Goal: Task Accomplishment & Management: Manage account settings

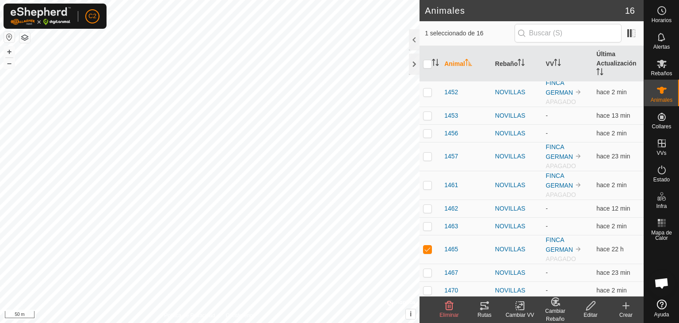
scroll to position [155, 0]
click at [456, 247] on span "1465" at bounding box center [451, 247] width 14 height 9
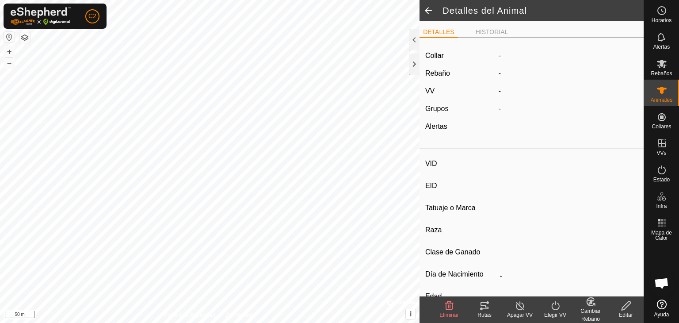
type input "1465"
type input "-"
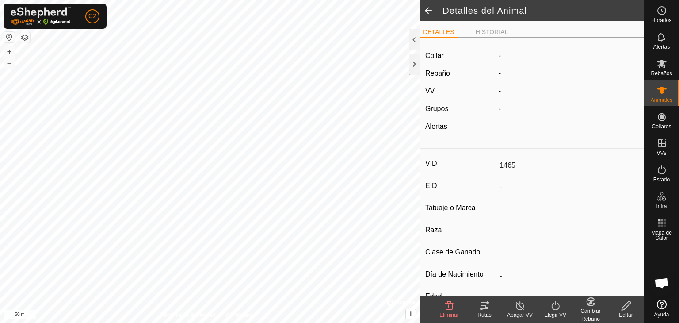
type input "-"
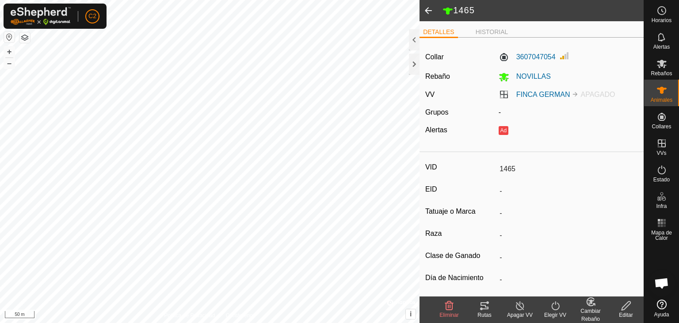
click at [519, 308] on icon at bounding box center [520, 305] width 11 height 11
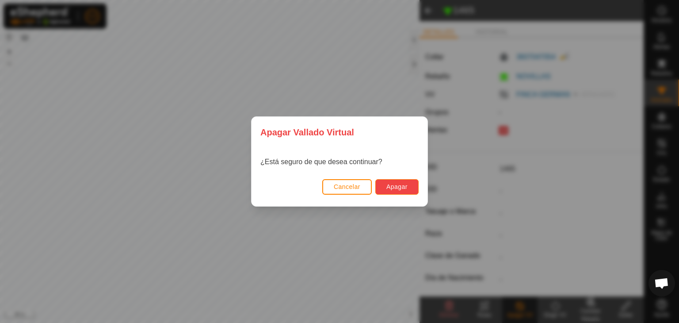
click at [389, 187] on span "Apagar" at bounding box center [397, 186] width 21 height 7
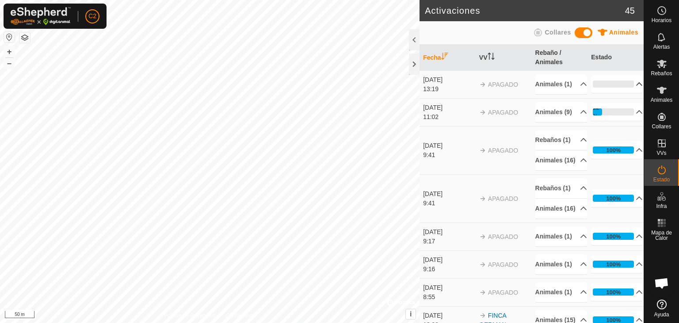
click at [630, 87] on p-accordion-header "0%" at bounding box center [617, 84] width 52 height 18
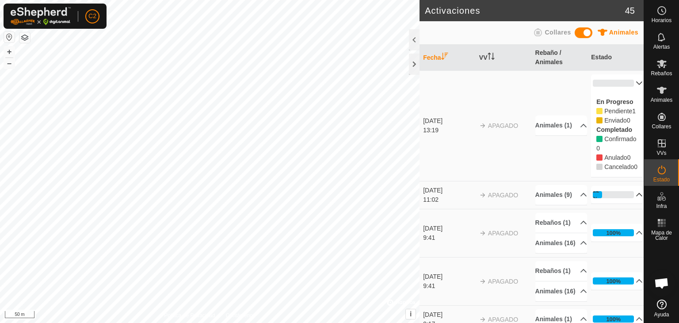
click at [628, 203] on p-accordion-header "22%" at bounding box center [617, 195] width 52 height 18
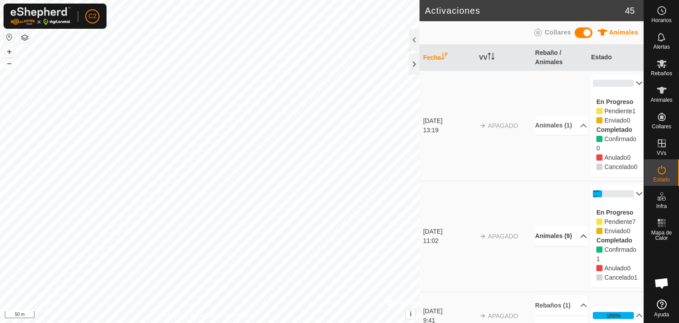
click at [573, 246] on p-accordion-header "Animales (9)" at bounding box center [562, 236] width 52 height 20
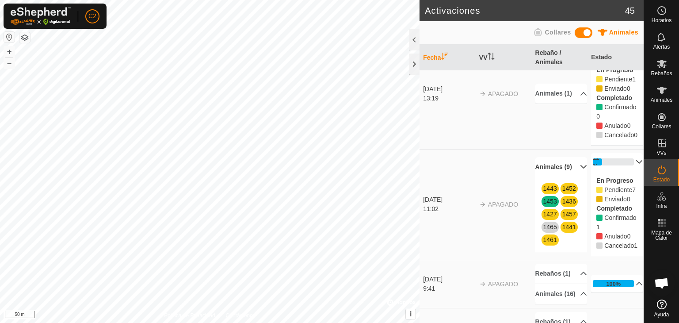
scroll to position [23, 0]
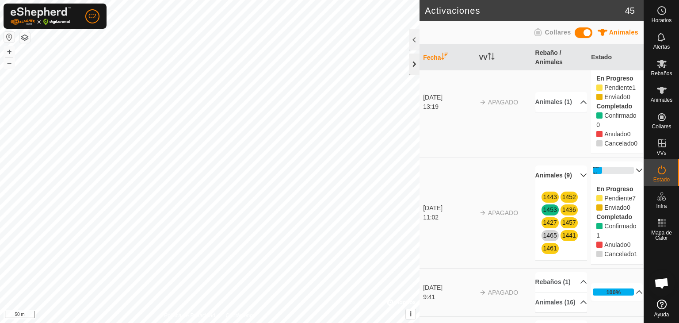
click at [413, 66] on div at bounding box center [414, 64] width 11 height 21
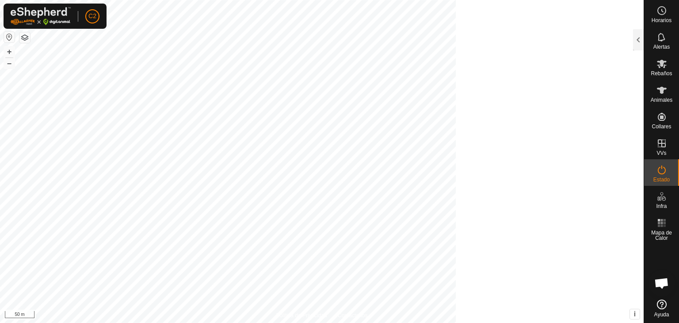
scroll to position [33, 0]
click at [660, 37] on icon at bounding box center [662, 37] width 11 height 11
click at [638, 40] on div at bounding box center [638, 39] width 11 height 21
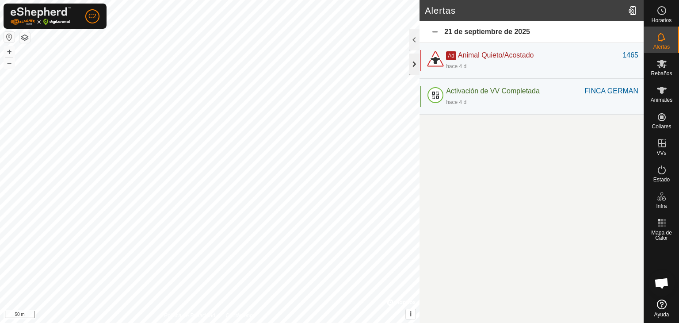
click at [416, 61] on div at bounding box center [414, 64] width 11 height 21
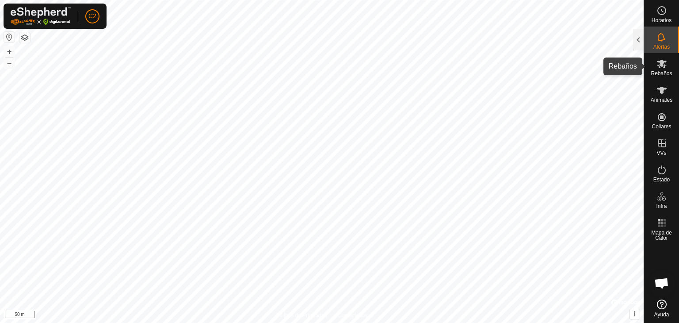
click at [659, 64] on icon at bounding box center [662, 63] width 11 height 11
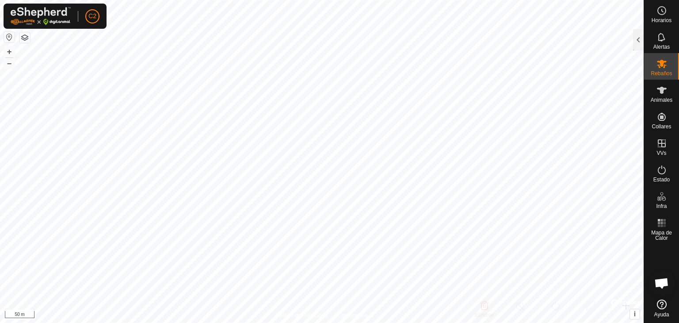
click at [659, 64] on icon at bounding box center [662, 63] width 11 height 11
click at [666, 96] on es-animals-svg-icon at bounding box center [662, 90] width 16 height 14
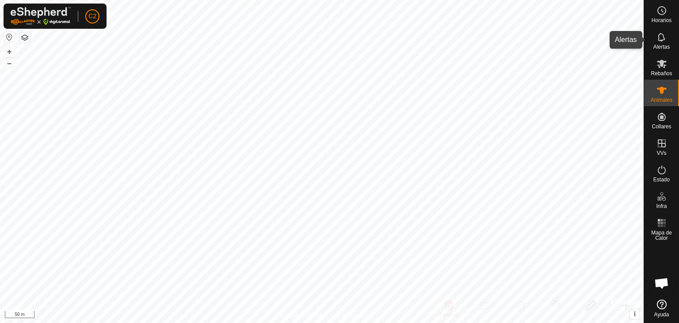
click at [662, 39] on icon at bounding box center [662, 37] width 11 height 11
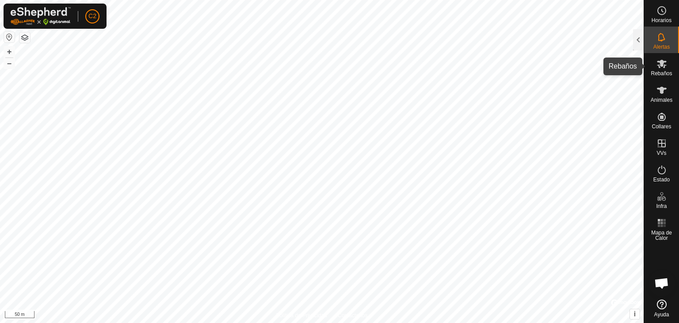
click at [663, 60] on icon at bounding box center [662, 63] width 11 height 11
click at [660, 65] on icon at bounding box center [662, 64] width 10 height 8
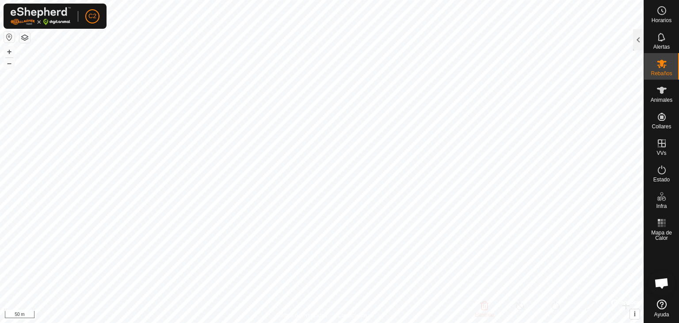
drag, startPoint x: 664, startPoint y: 66, endPoint x: 648, endPoint y: 65, distance: 15.9
click at [648, 65] on div "Rebaños" at bounding box center [661, 66] width 35 height 27
click at [638, 38] on div at bounding box center [638, 39] width 11 height 21
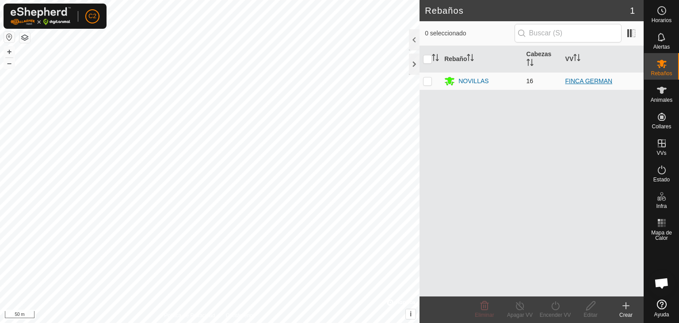
click at [575, 80] on link "FINCA GERMAN" at bounding box center [589, 80] width 47 height 7
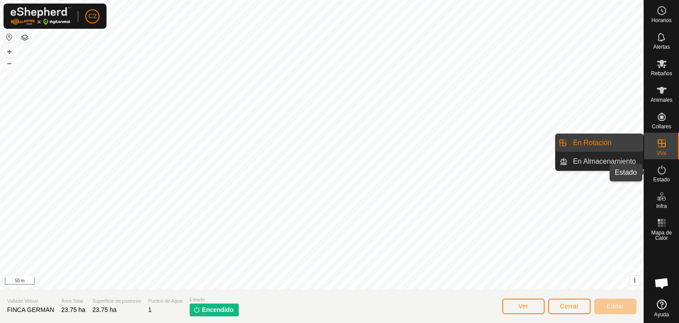
click at [662, 169] on icon at bounding box center [662, 170] width 11 height 11
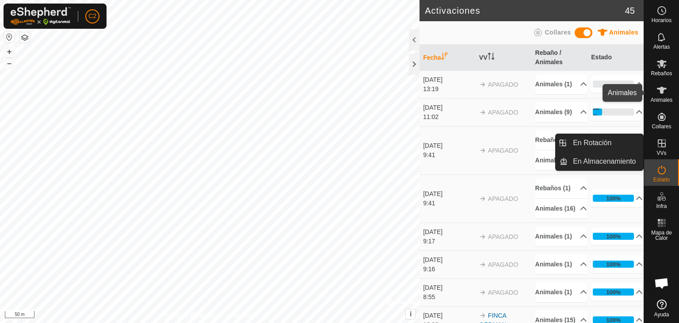
click at [662, 92] on icon at bounding box center [662, 90] width 10 height 7
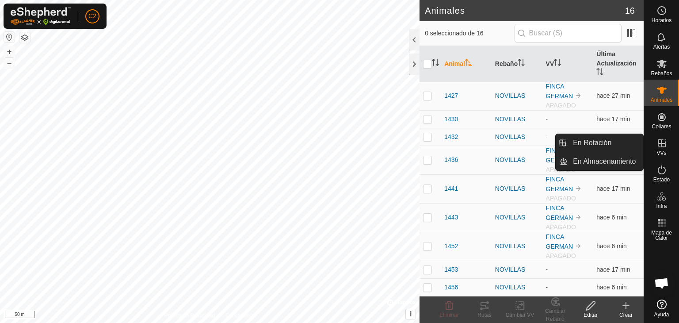
click at [665, 147] on icon at bounding box center [662, 143] width 11 height 11
click at [662, 148] on icon at bounding box center [662, 143] width 11 height 11
click at [660, 150] on span "VVs" at bounding box center [662, 152] width 10 height 5
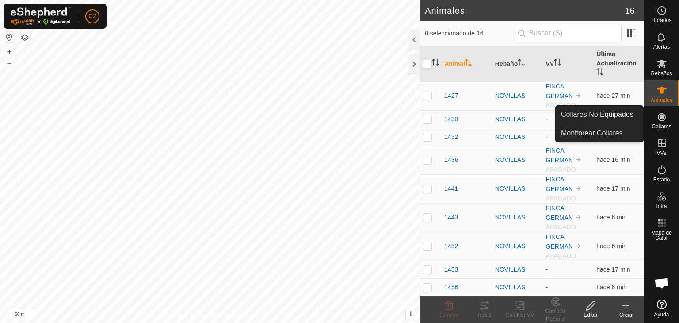
click at [659, 117] on icon at bounding box center [662, 116] width 11 height 11
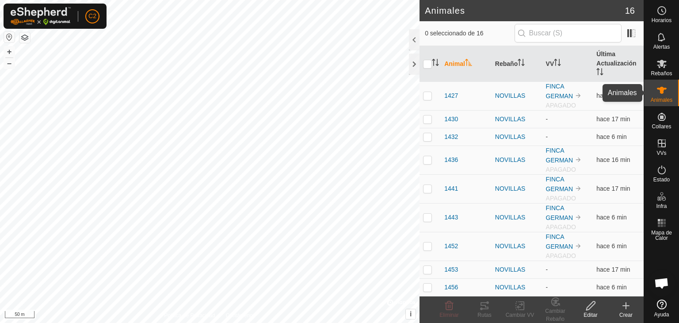
click at [663, 97] on span "Animales" at bounding box center [662, 99] width 22 height 5
click at [414, 61] on div at bounding box center [414, 64] width 11 height 21
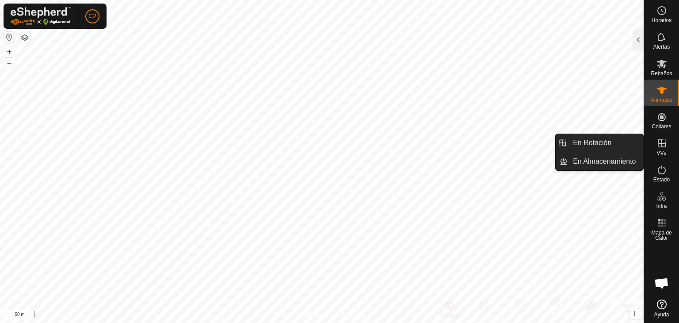
drag, startPoint x: 660, startPoint y: 155, endPoint x: 660, endPoint y: 143, distance: 12.4
click at [660, 143] on icon at bounding box center [662, 143] width 8 height 8
click at [662, 147] on icon at bounding box center [662, 143] width 11 height 11
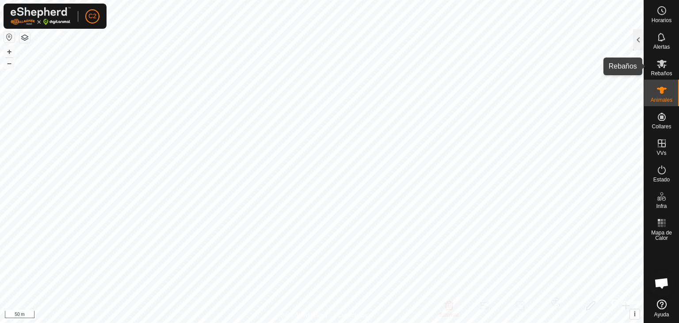
click at [661, 71] on span "Rebaños" at bounding box center [661, 73] width 21 height 5
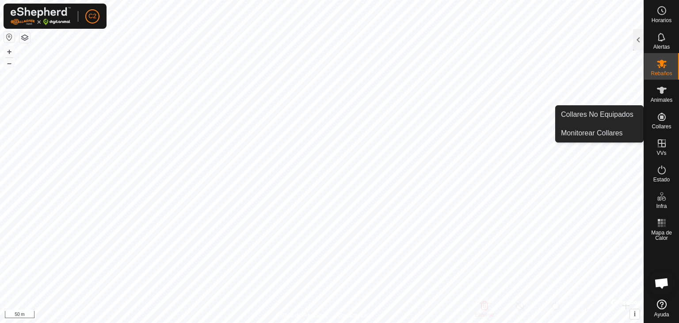
click at [658, 125] on span "Collares" at bounding box center [661, 126] width 19 height 5
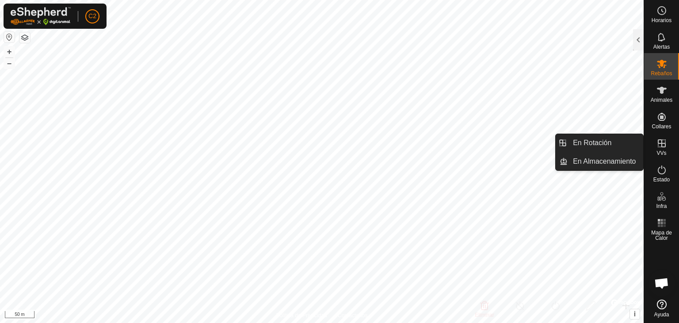
click at [665, 149] on es-virtualpaddocks-svg-icon at bounding box center [662, 143] width 16 height 14
click at [628, 139] on link "En Rotación" at bounding box center [606, 143] width 76 height 18
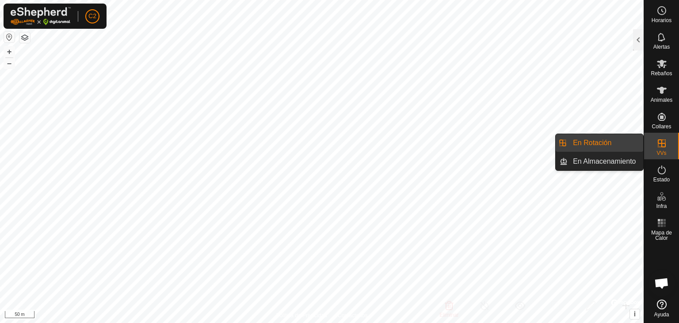
click at [630, 144] on link "En Rotación" at bounding box center [606, 143] width 76 height 18
click at [630, 160] on link "En Almacenamiento" at bounding box center [606, 162] width 76 height 18
click at [632, 138] on link "En Rotación" at bounding box center [606, 143] width 76 height 18
click at [633, 149] on link "En Rotación" at bounding box center [606, 143] width 76 height 18
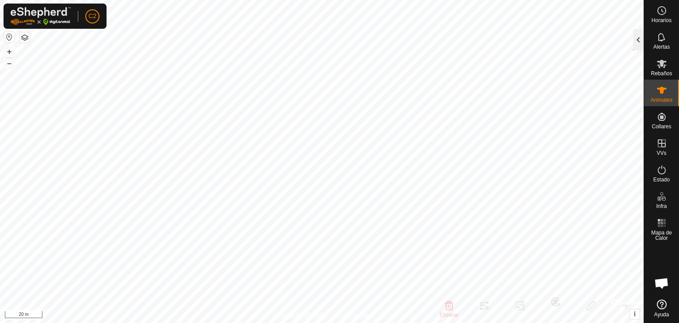
click at [640, 42] on div at bounding box center [638, 39] width 11 height 21
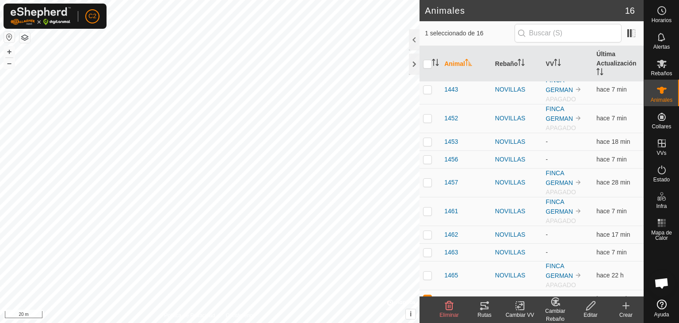
scroll to position [155, 0]
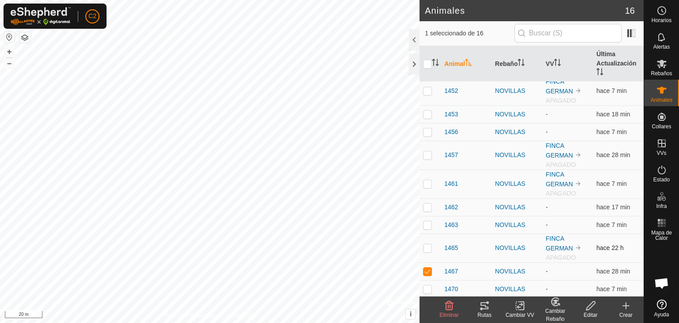
click at [430, 246] on p-checkbox at bounding box center [427, 247] width 9 height 7
checkbox input "true"
click at [425, 268] on p-checkbox at bounding box center [427, 271] width 9 height 7
checkbox input "false"
click at [548, 203] on td "-" at bounding box center [568, 207] width 51 height 18
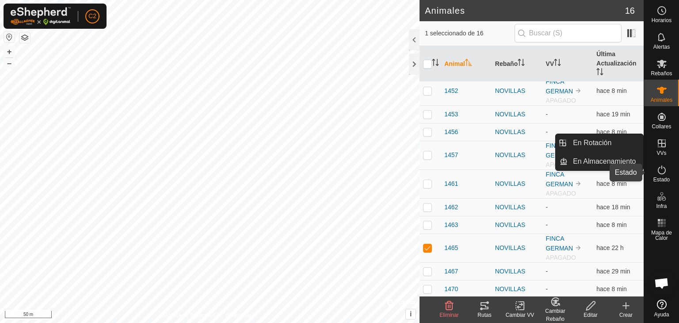
click at [660, 173] on icon at bounding box center [662, 169] width 8 height 9
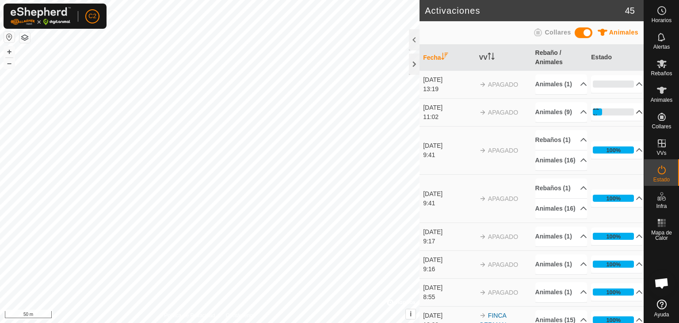
click at [628, 121] on p-accordion-header "22%" at bounding box center [617, 112] width 52 height 18
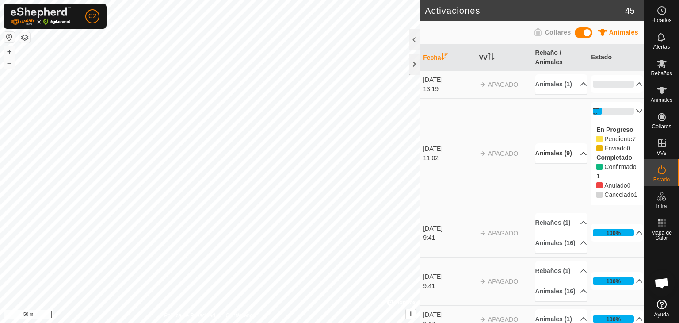
click at [573, 163] on p-accordion-header "Animales (9)" at bounding box center [562, 153] width 52 height 20
click at [572, 233] on p-accordion-header "Rebaños (1)" at bounding box center [562, 223] width 52 height 20
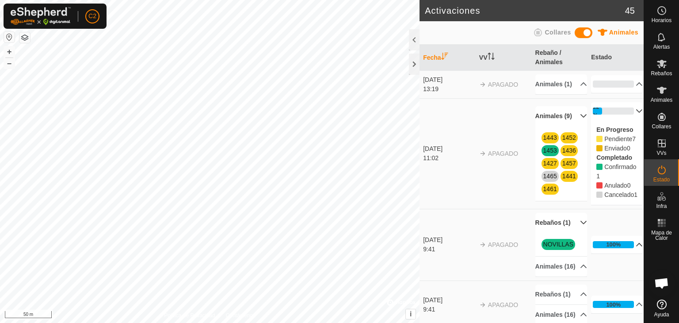
click at [636, 248] on icon at bounding box center [639, 244] width 7 height 7
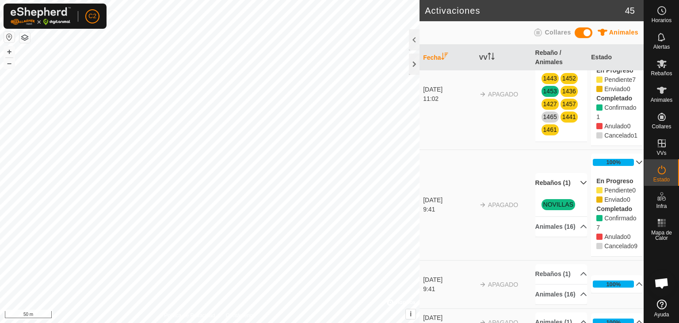
scroll to position [44, 0]
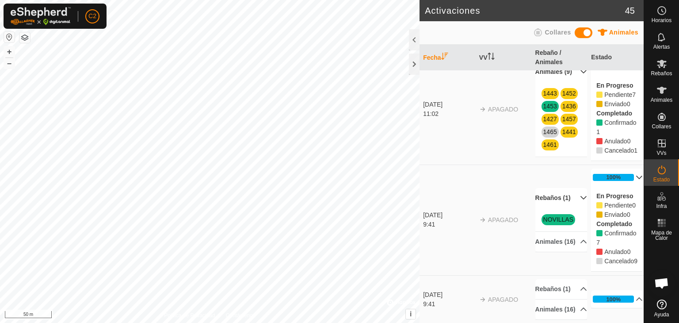
click at [575, 208] on p-accordion-header "Rebaños (1)" at bounding box center [562, 198] width 52 height 20
click at [575, 219] on p-accordion-header "Rebaños (1)" at bounding box center [562, 209] width 52 height 20
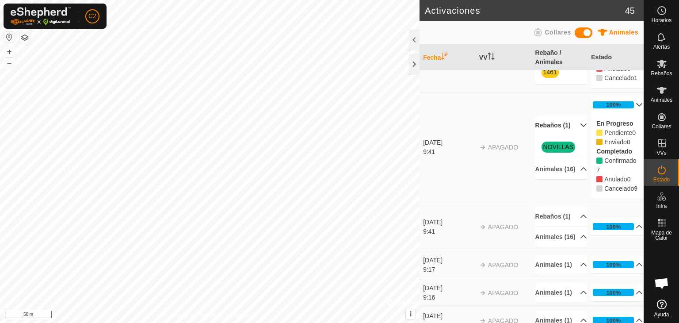
scroll to position [133, 0]
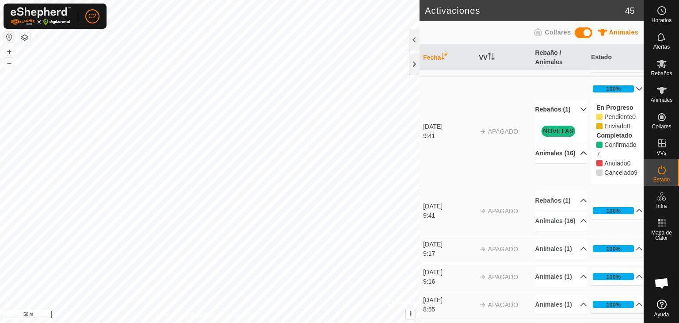
click at [572, 163] on p-accordion-header "Animales (16)" at bounding box center [562, 153] width 52 height 20
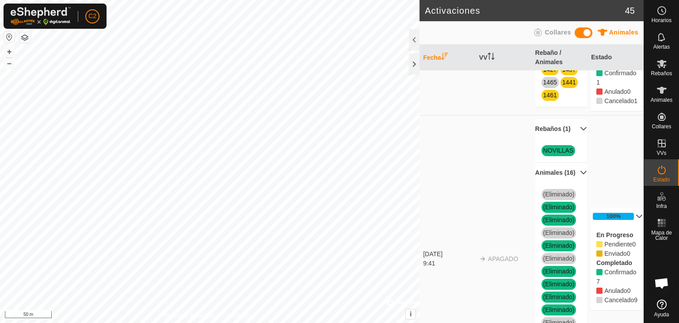
scroll to position [0, 0]
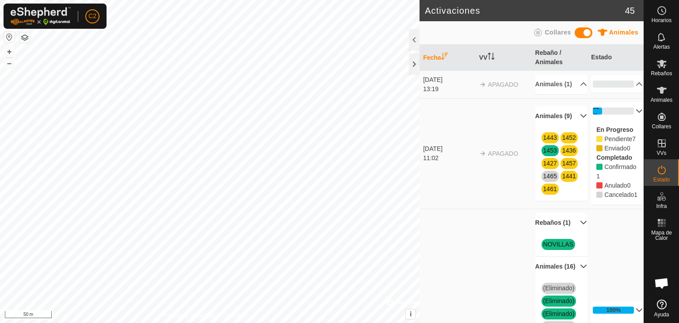
click at [572, 126] on p-accordion-header "Animales (9)" at bounding box center [562, 116] width 52 height 20
click at [573, 163] on p-accordion-header "Animales (9)" at bounding box center [562, 153] width 52 height 20
click at [628, 119] on p-accordion-header "22%" at bounding box center [617, 111] width 52 height 18
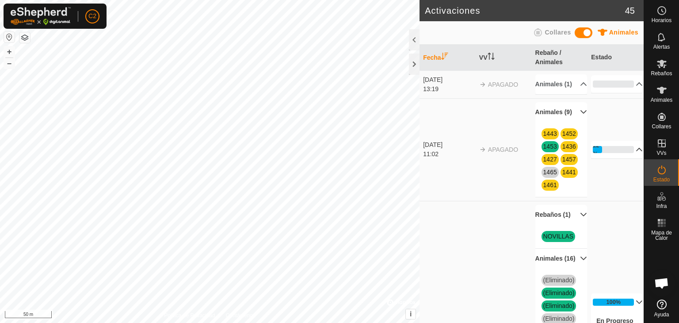
click at [628, 158] on p-accordion-header "22%" at bounding box center [617, 150] width 52 height 18
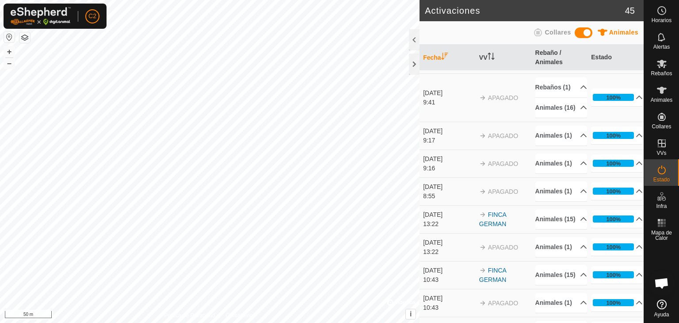
scroll to position [398, 0]
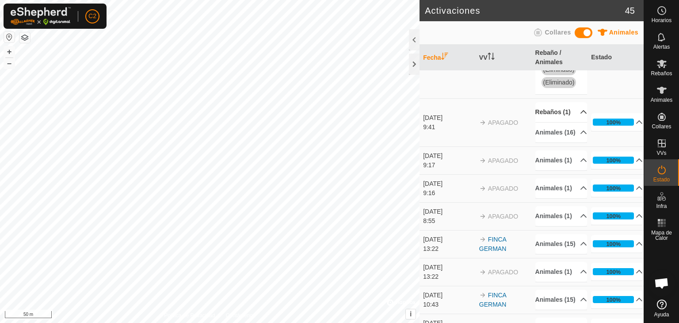
click at [574, 122] on p-accordion-header "Rebaños (1)" at bounding box center [562, 112] width 52 height 20
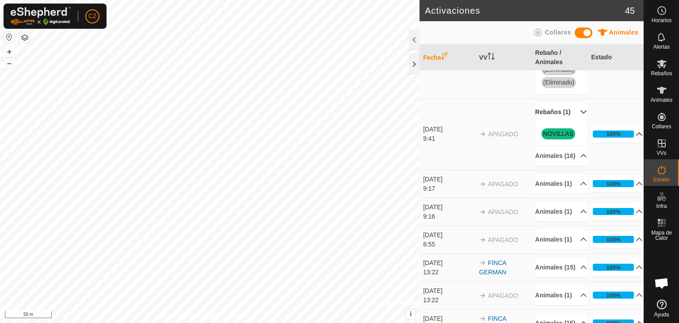
click at [636, 138] on icon at bounding box center [639, 133] width 7 height 7
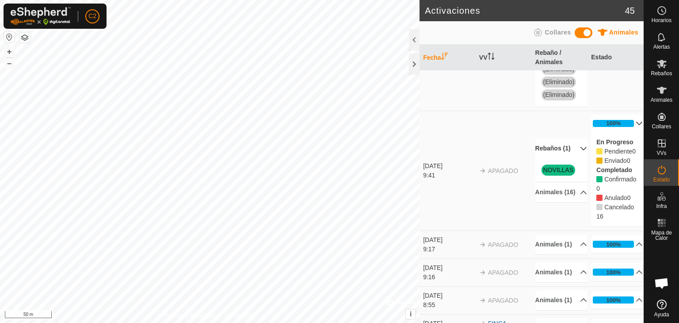
scroll to position [442, 0]
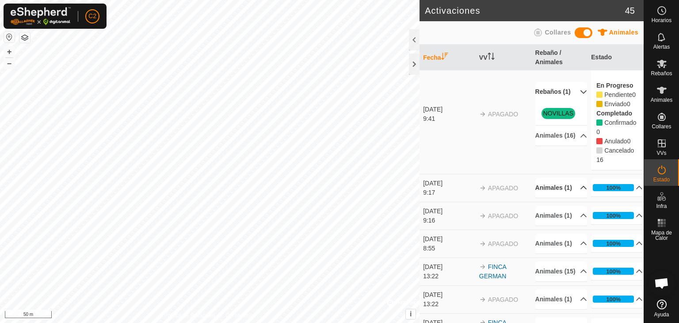
click at [573, 198] on p-accordion-header "Animales (1)" at bounding box center [562, 188] width 52 height 20
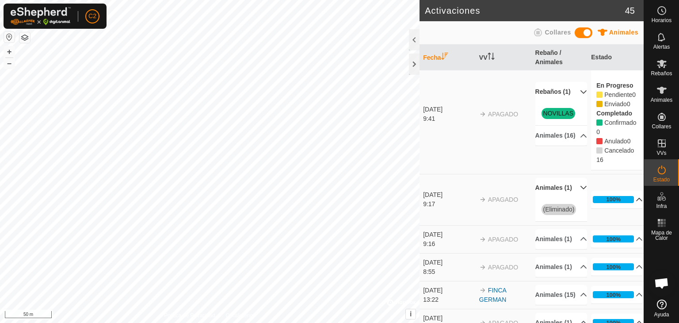
click at [628, 208] on p-accordion-header "100%" at bounding box center [617, 200] width 52 height 18
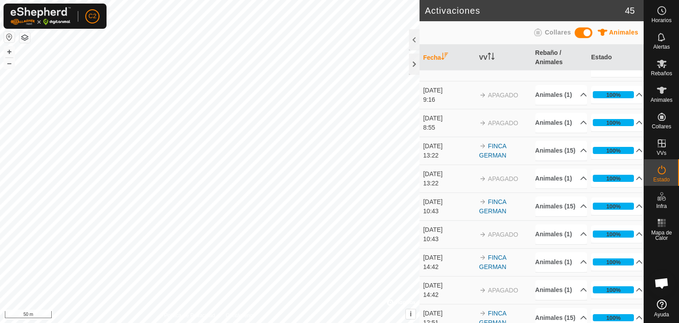
scroll to position [663, 0]
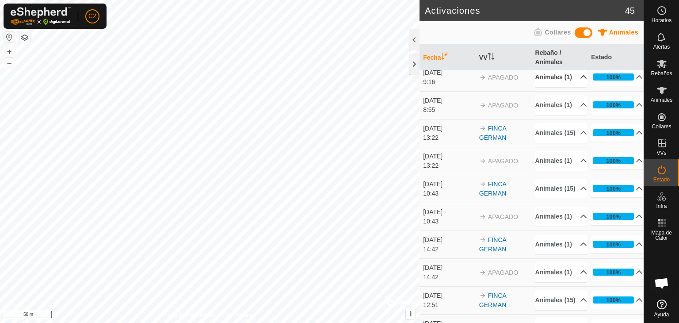
click at [573, 87] on p-accordion-header "Animales (1)" at bounding box center [562, 77] width 52 height 20
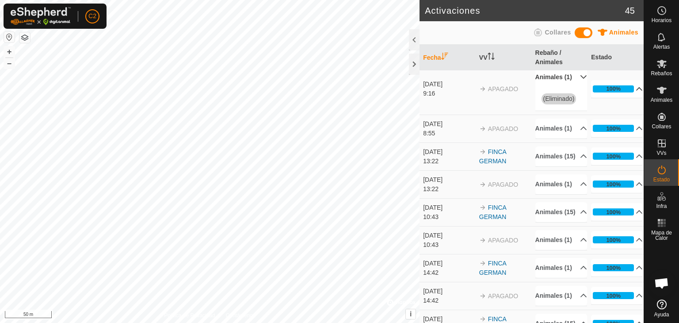
click at [627, 98] on p-accordion-header "100%" at bounding box center [617, 89] width 52 height 18
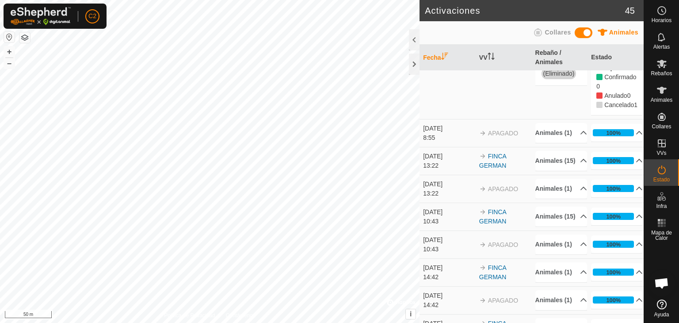
scroll to position [796, 0]
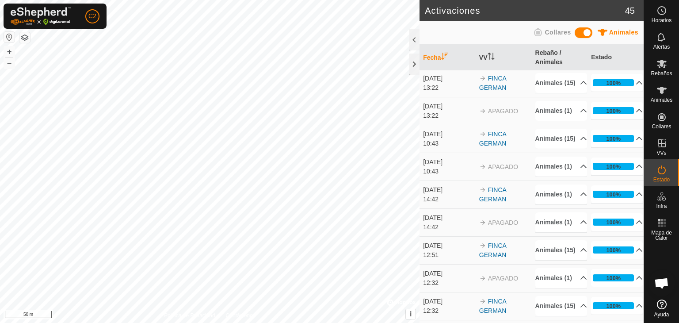
click at [573, 65] on p-accordion-header "Animales (1)" at bounding box center [562, 55] width 52 height 20
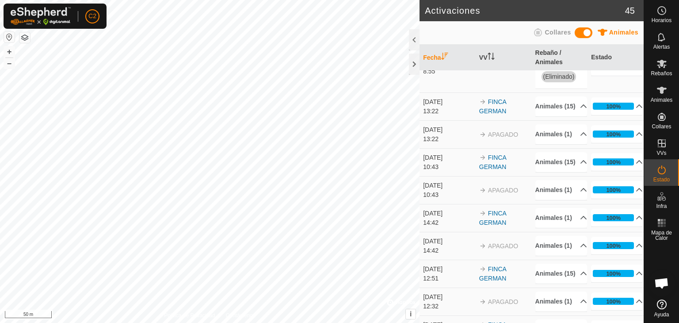
click at [628, 76] on p-accordion-header "100%" at bounding box center [617, 67] width 52 height 18
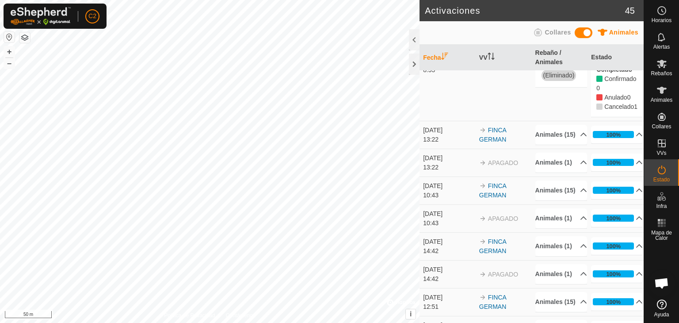
scroll to position [884, 0]
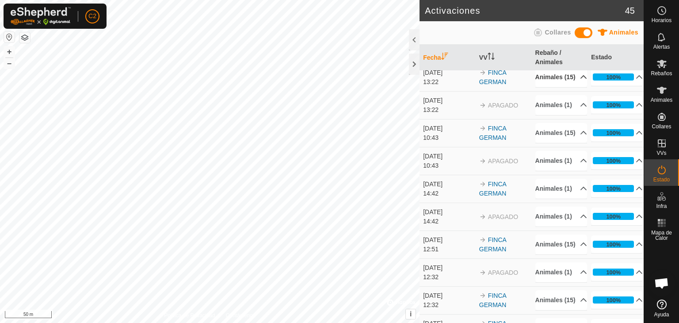
click at [574, 87] on p-accordion-header "Animales (15)" at bounding box center [562, 77] width 52 height 20
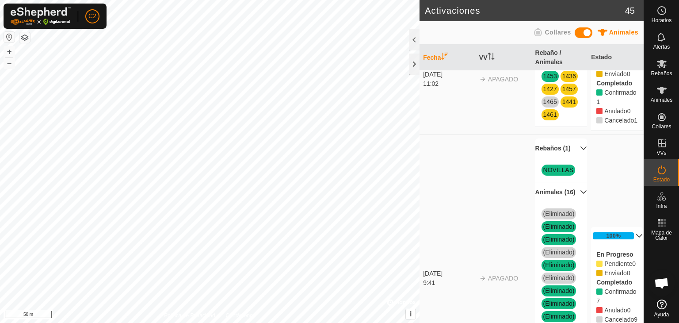
scroll to position [0, 0]
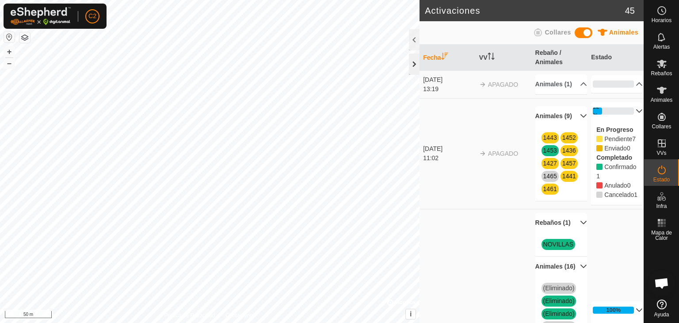
click at [412, 66] on div at bounding box center [414, 64] width 11 height 21
